Goal: Task Accomplishment & Management: Complete application form

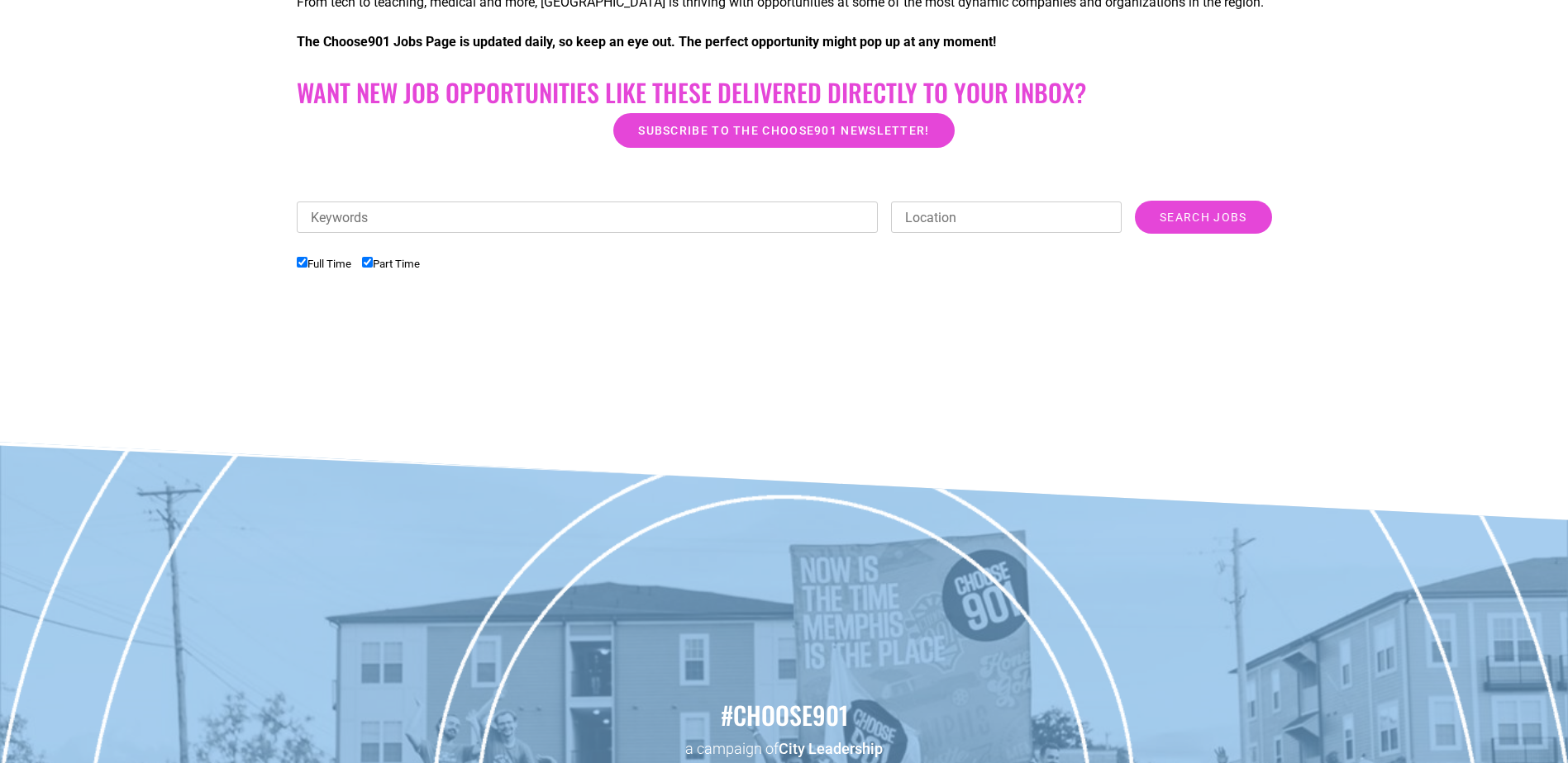
scroll to position [496, 0]
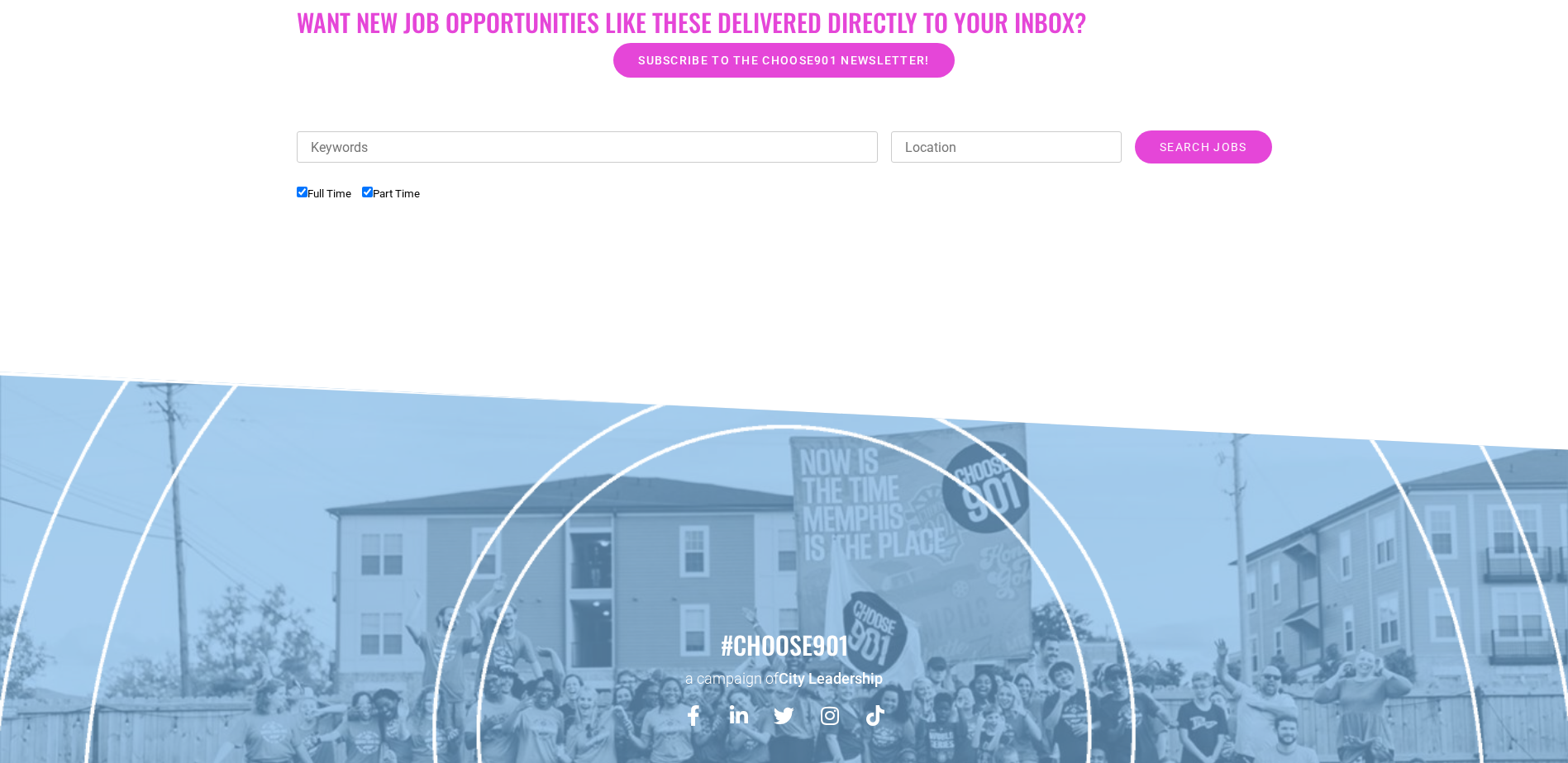
click at [371, 192] on input "Part Time" at bounding box center [367, 192] width 11 height 11
checkbox input "false"
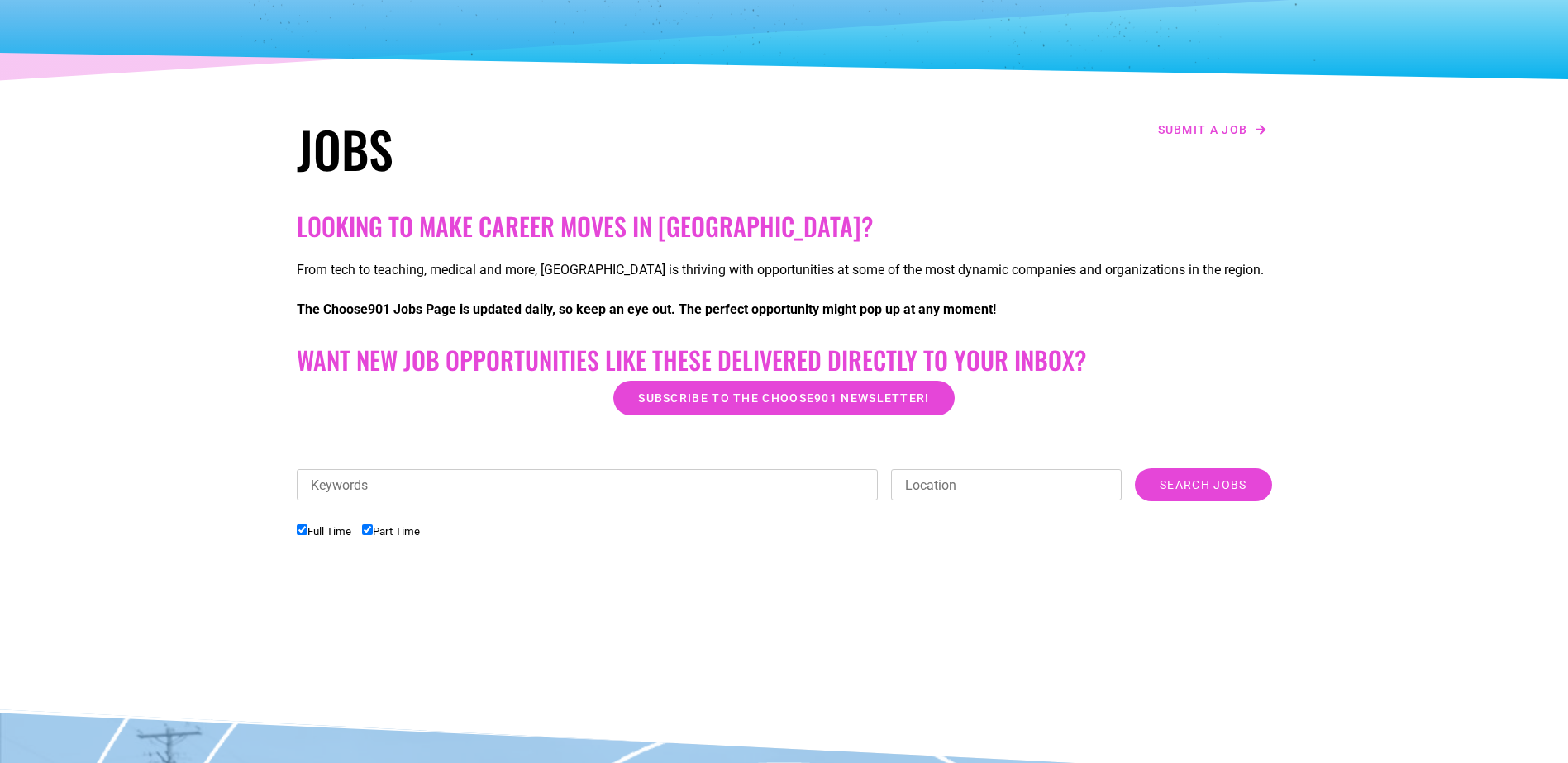
scroll to position [413, 0]
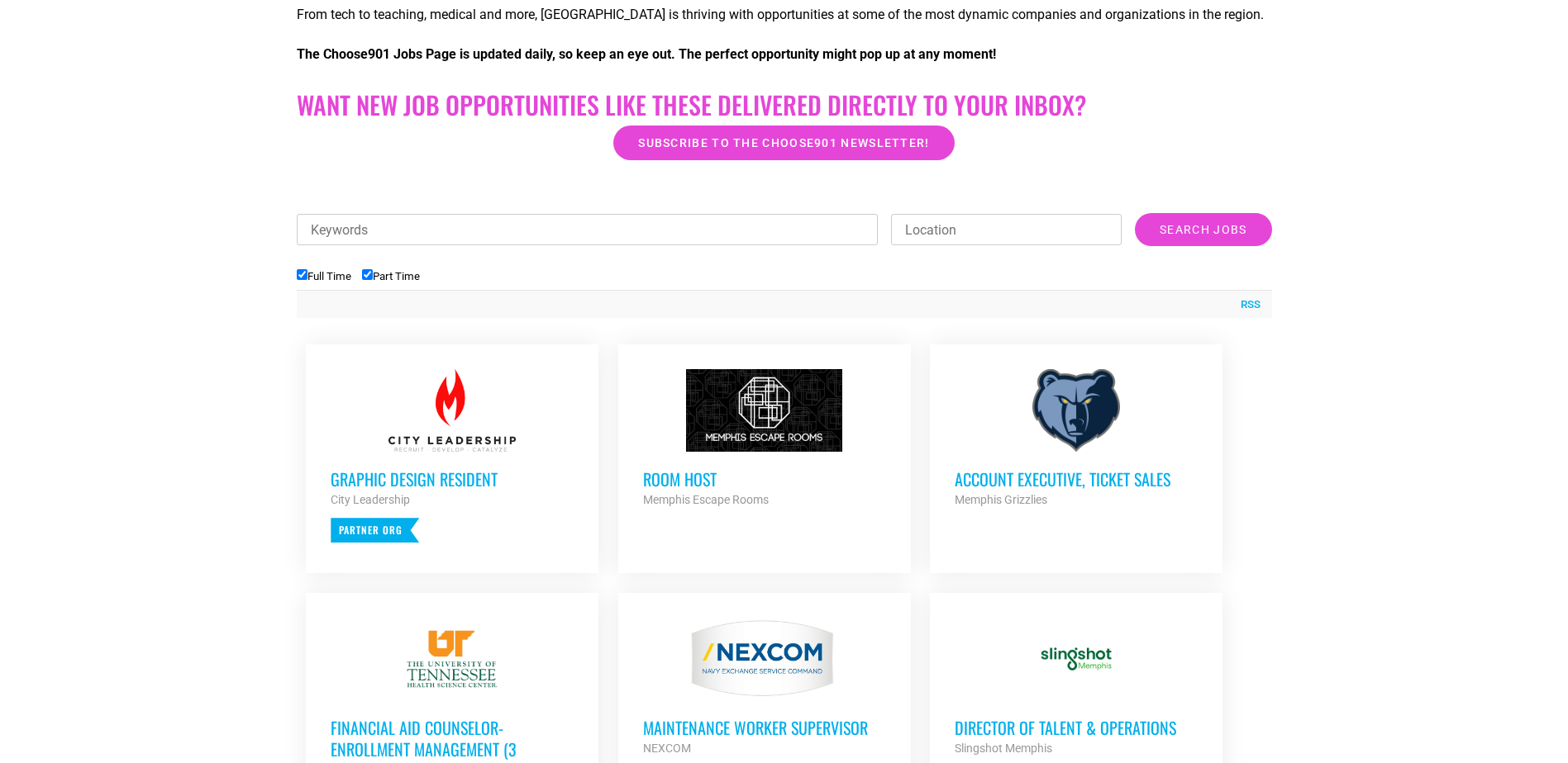
click at [366, 276] on input "Part Time" at bounding box center [367, 275] width 11 height 11
checkbox input "false"
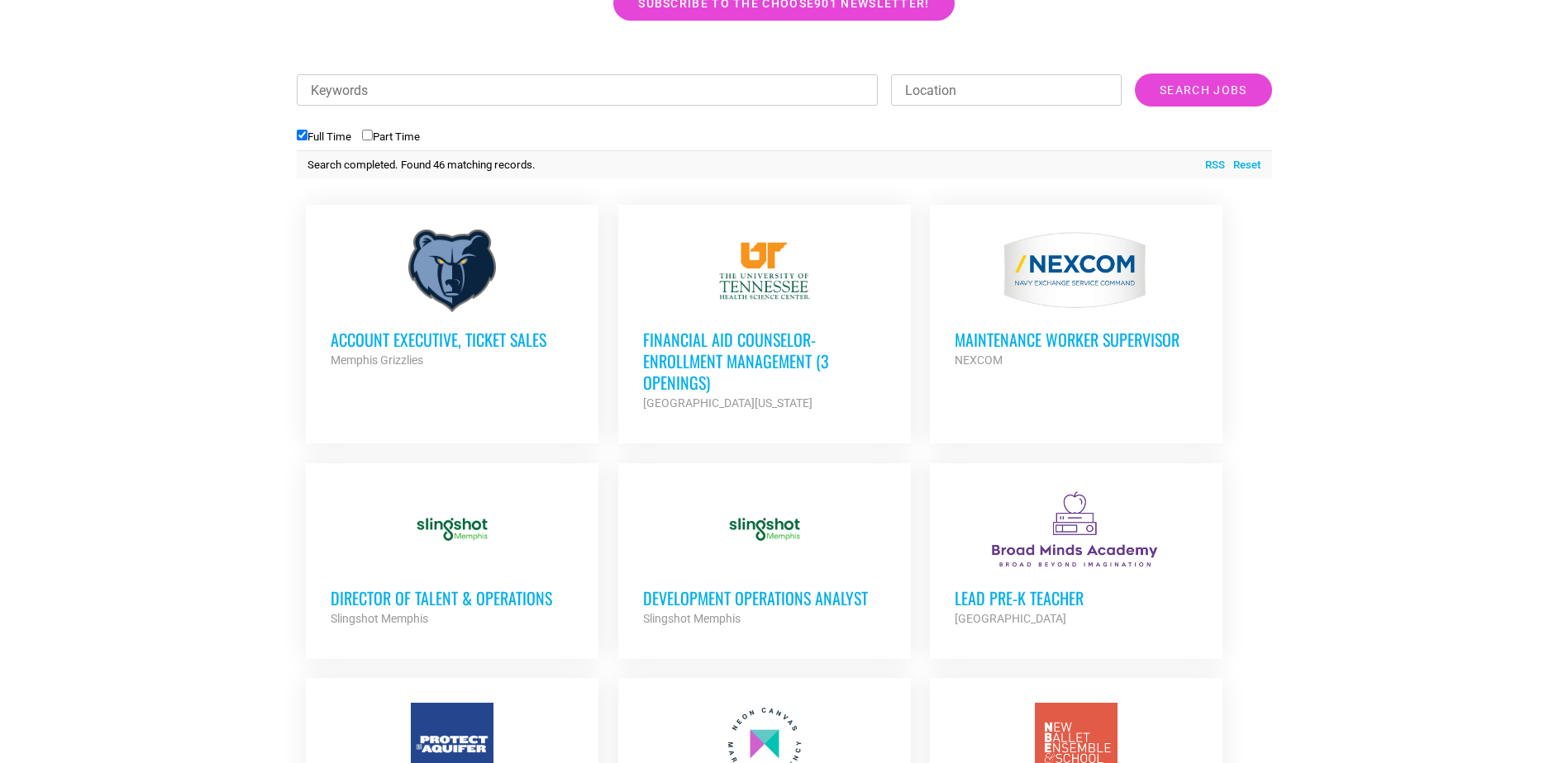
scroll to position [578, 0]
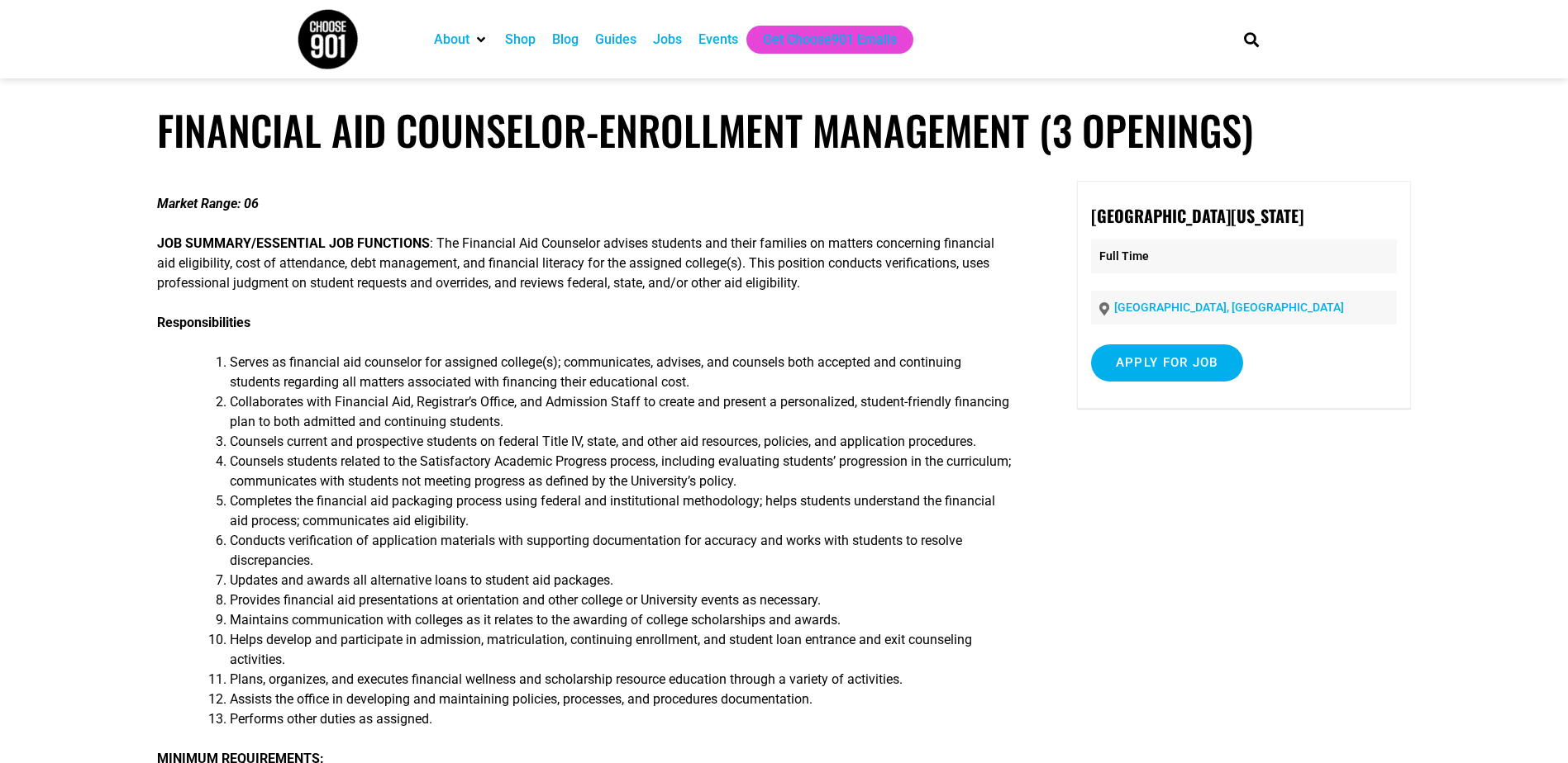
drag, startPoint x: 1185, startPoint y: 238, endPoint x: 1087, endPoint y: 212, distance: 101.4
click at [1087, 212] on div "University of Tennessee Health Science Center Full Time Memphis, TN Apply for j…" at bounding box center [1244, 295] width 334 height 228
copy strong "[GEOGRAPHIC_DATA][US_STATE]"
